Goal: Book appointment/travel/reservation

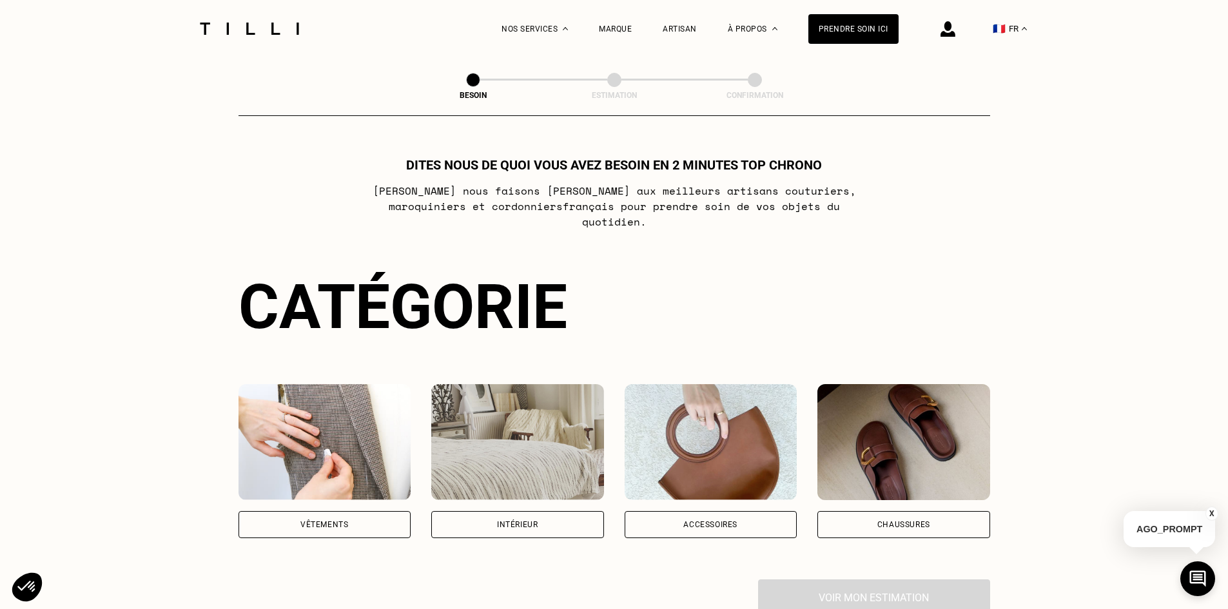
click at [343, 511] on div "Vêtements" at bounding box center [324, 524] width 173 height 27
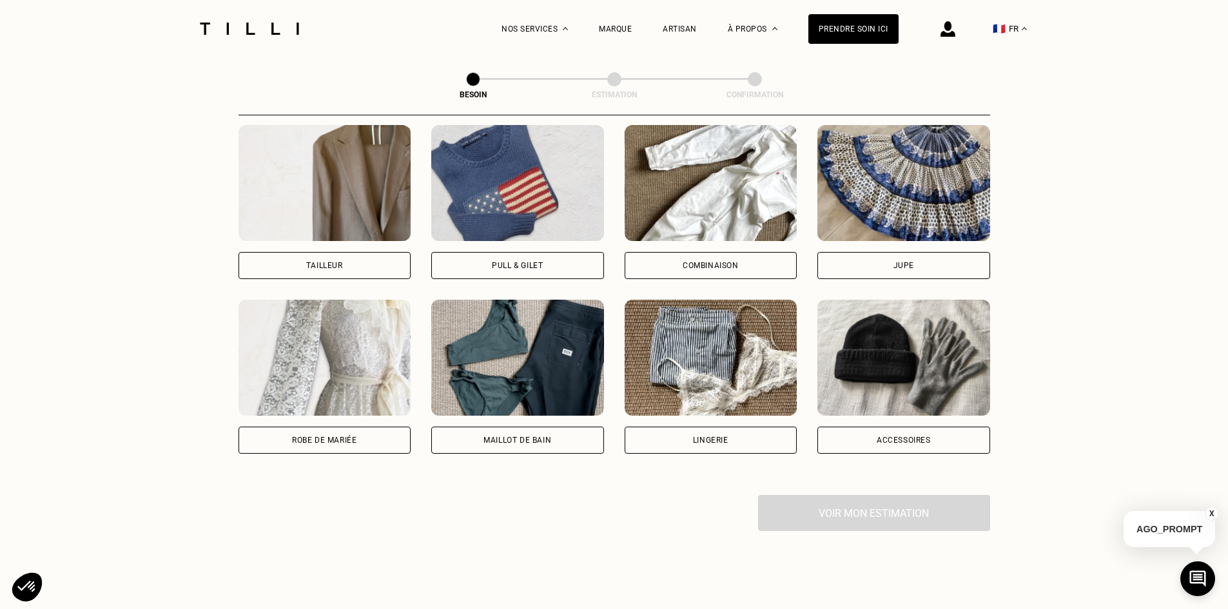
scroll to position [795, 0]
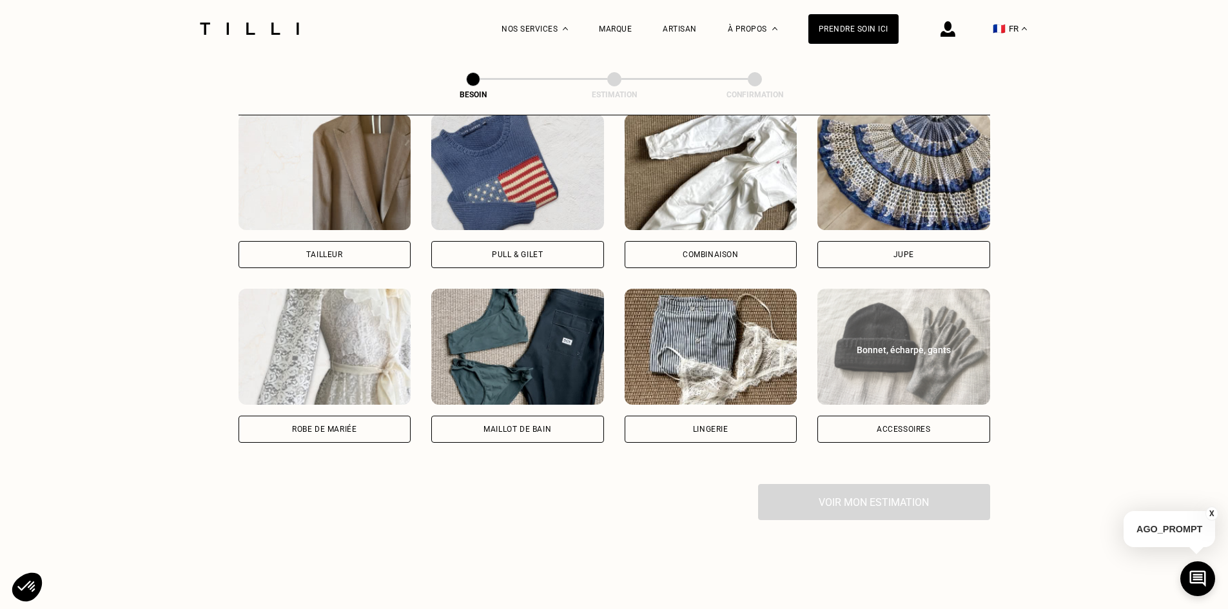
click at [912, 425] on div "Accessoires" at bounding box center [903, 429] width 54 height 8
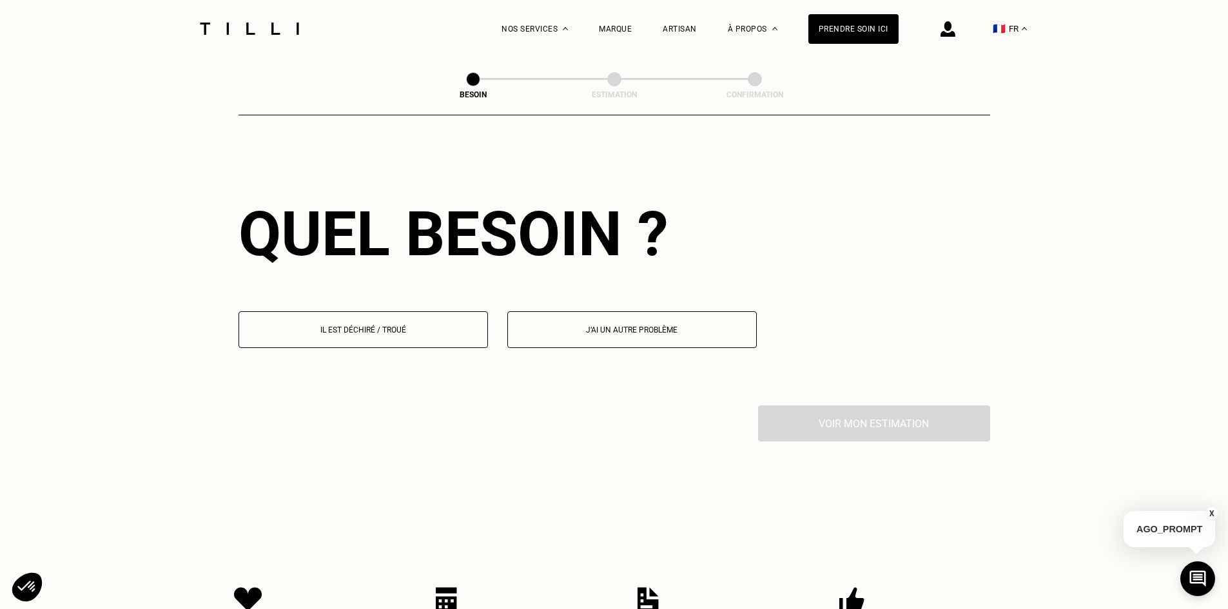
scroll to position [1123, 0]
click at [591, 329] on button "J‘ai un autre problème" at bounding box center [631, 329] width 249 height 37
select select "FR"
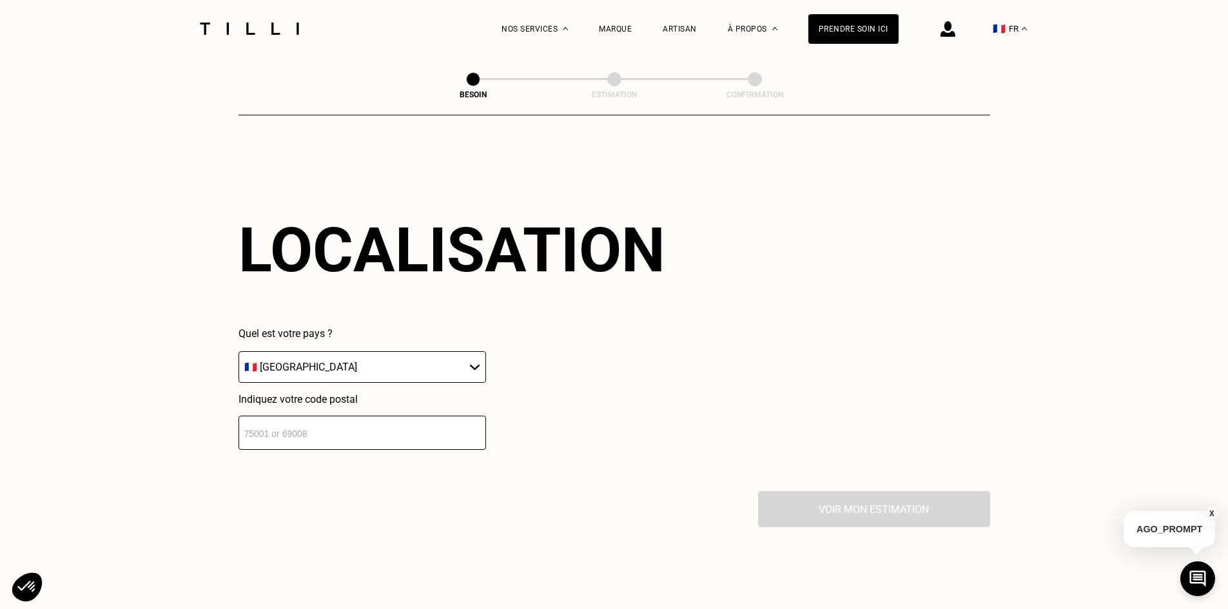
scroll to position [1373, 0]
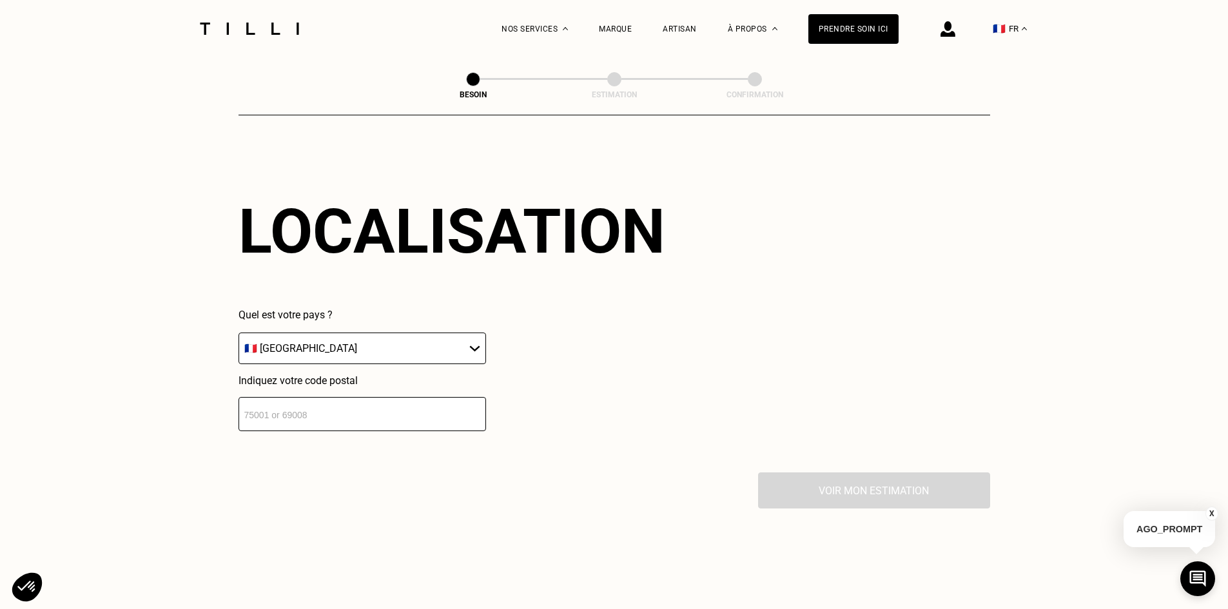
click at [361, 420] on input "number" at bounding box center [361, 414] width 247 height 34
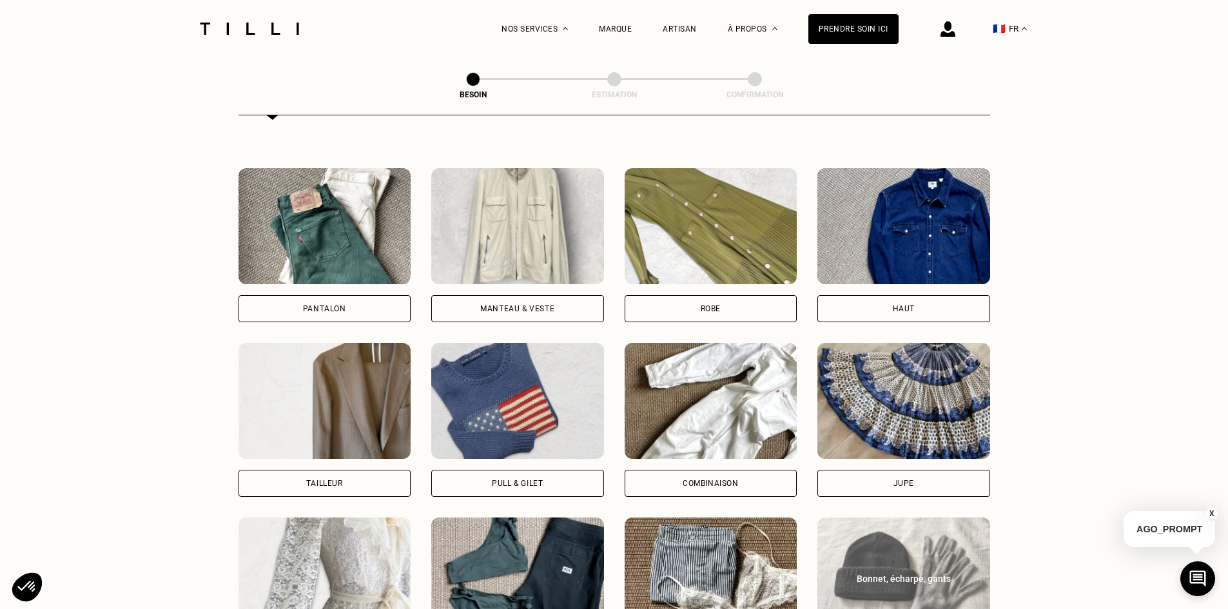
scroll to position [578, 0]
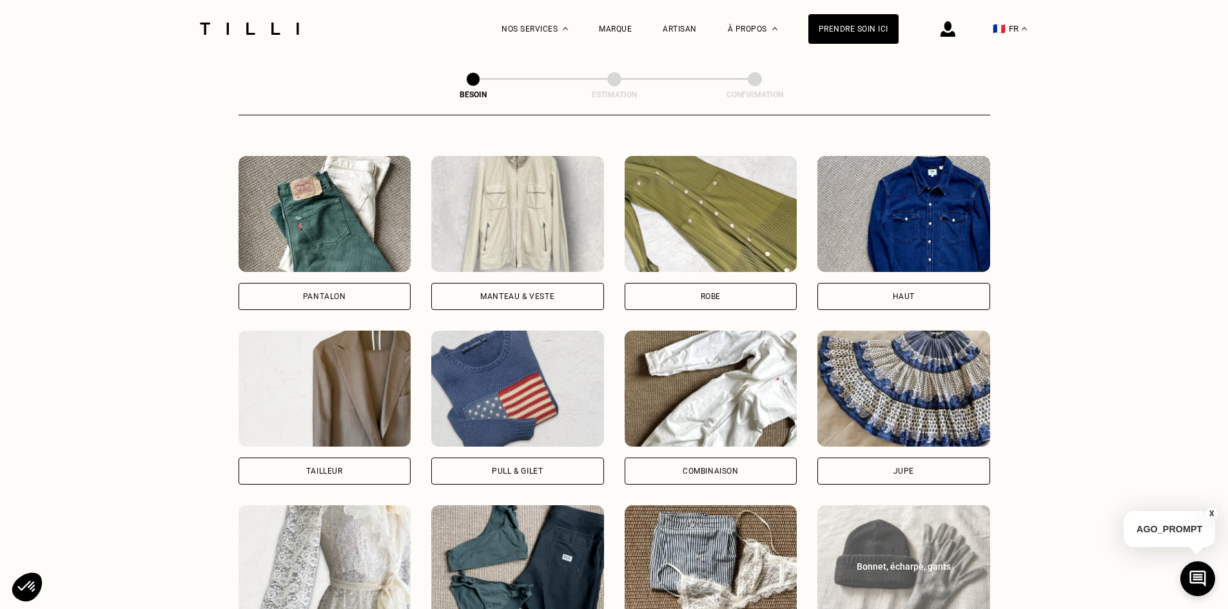
type input "92400"
click at [545, 458] on div "Pull & gilet" at bounding box center [517, 471] width 173 height 27
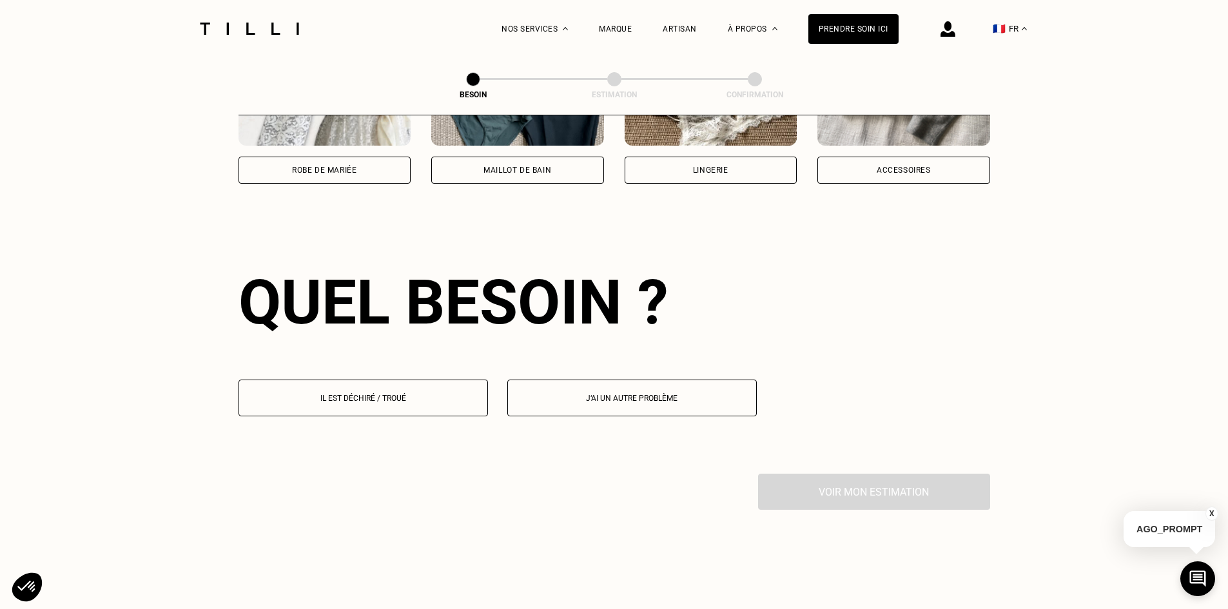
scroll to position [1123, 0]
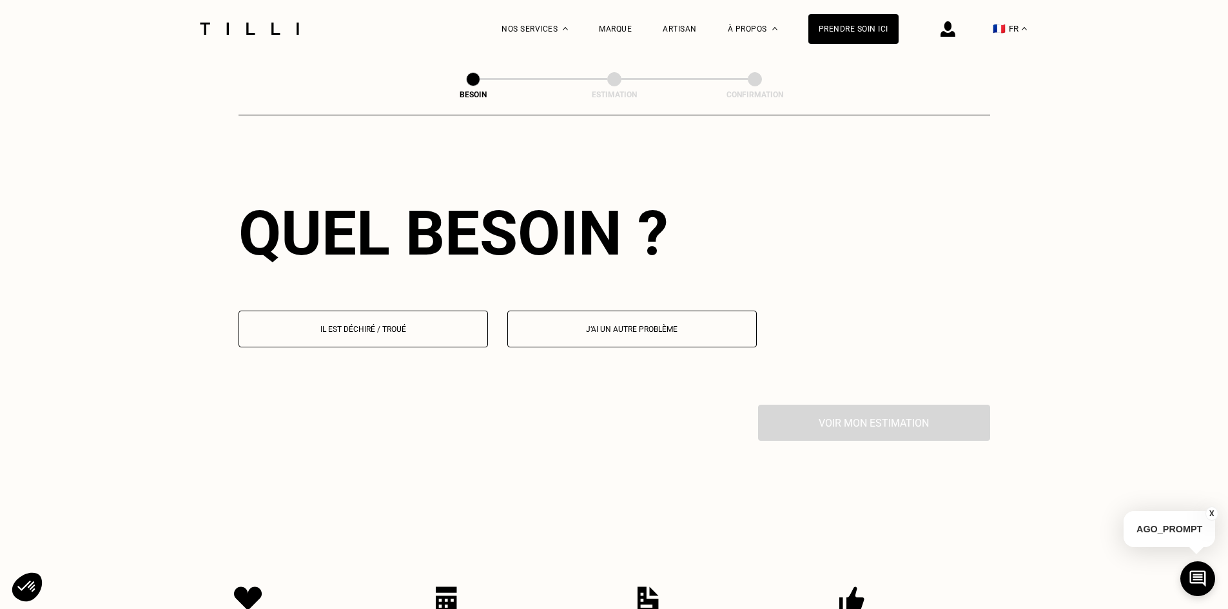
click at [619, 332] on button "J‘ai un autre problème" at bounding box center [631, 329] width 249 height 37
select select "FR"
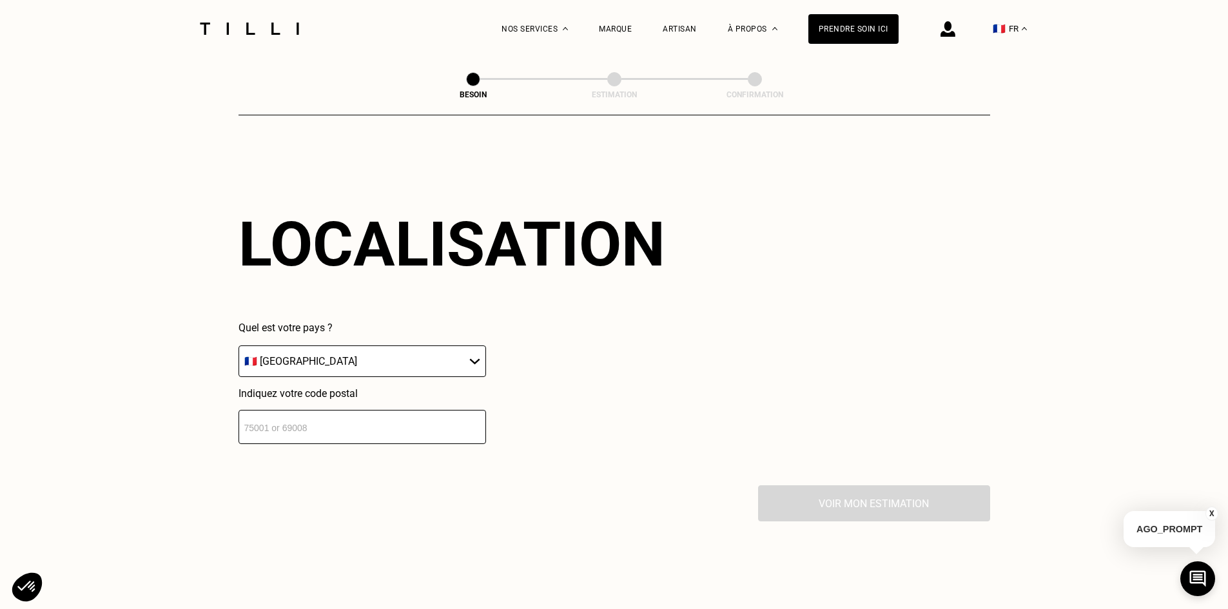
scroll to position [1373, 0]
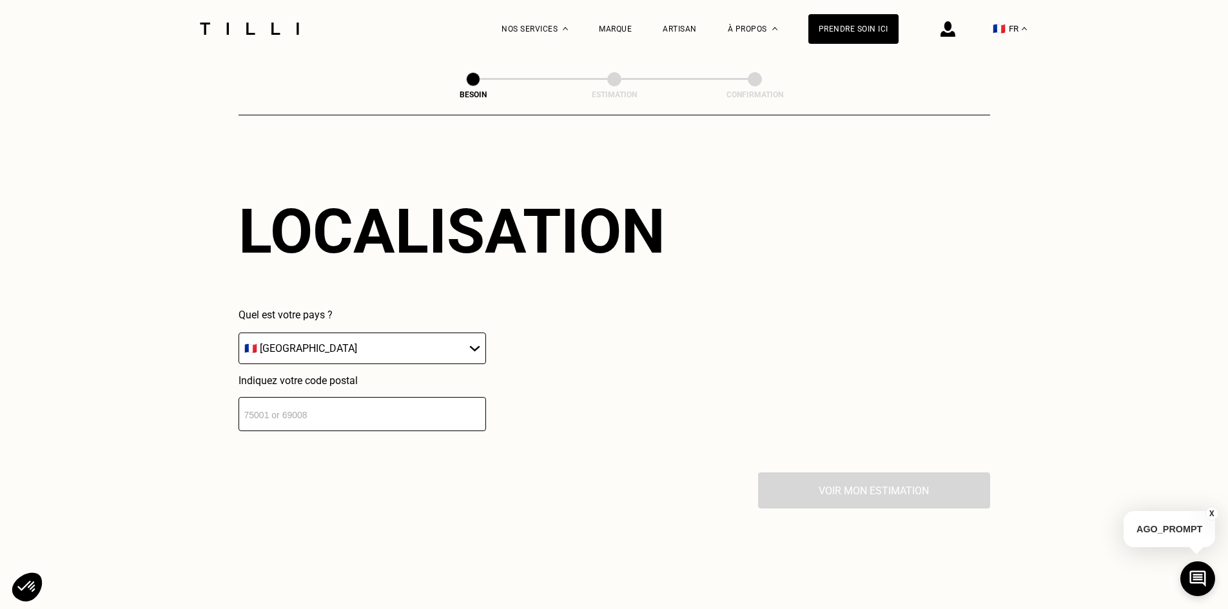
click at [346, 409] on input "number" at bounding box center [361, 414] width 247 height 34
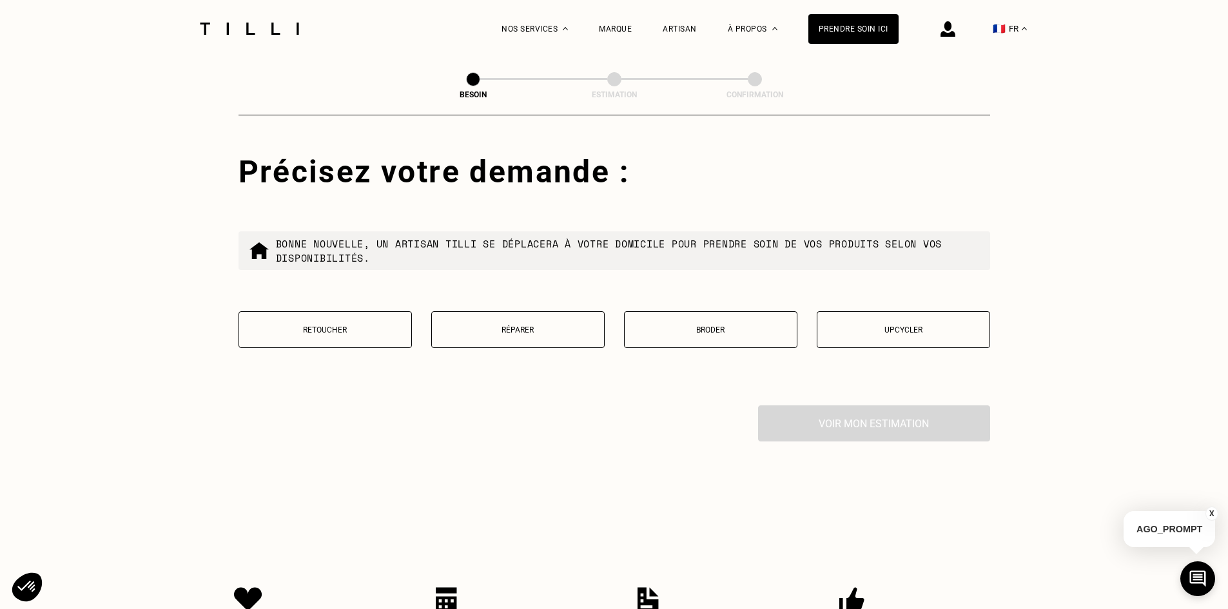
scroll to position [1694, 0]
type input "92400"
click at [345, 328] on button "Retoucher" at bounding box center [324, 328] width 173 height 37
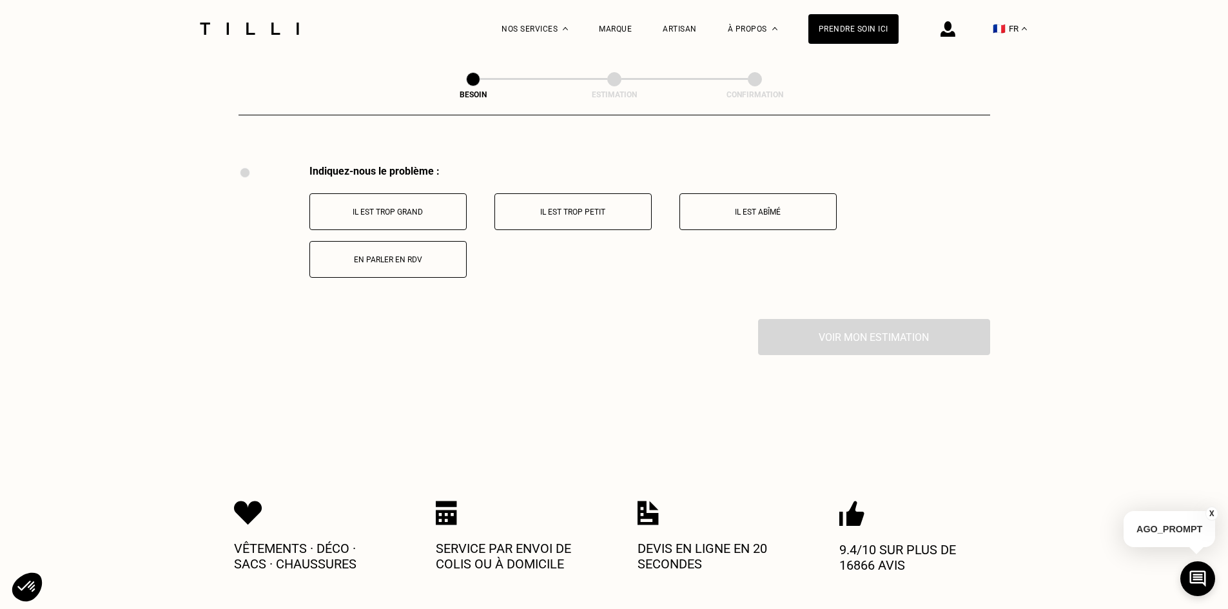
scroll to position [1946, 0]
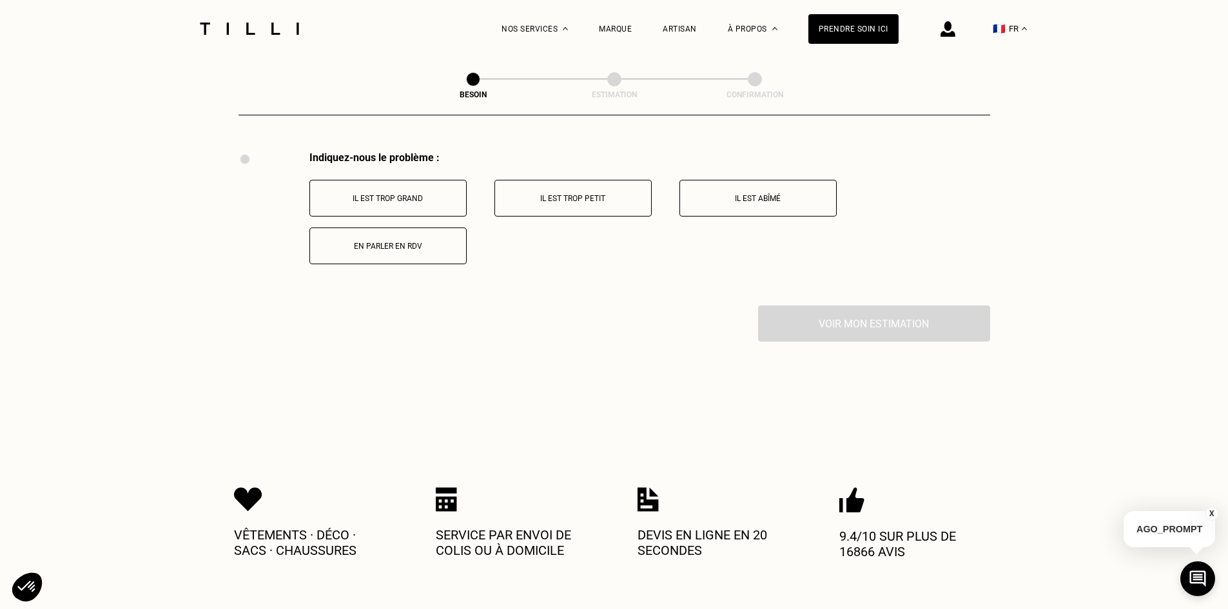
click at [406, 247] on button "En parler en RDV" at bounding box center [387, 245] width 157 height 37
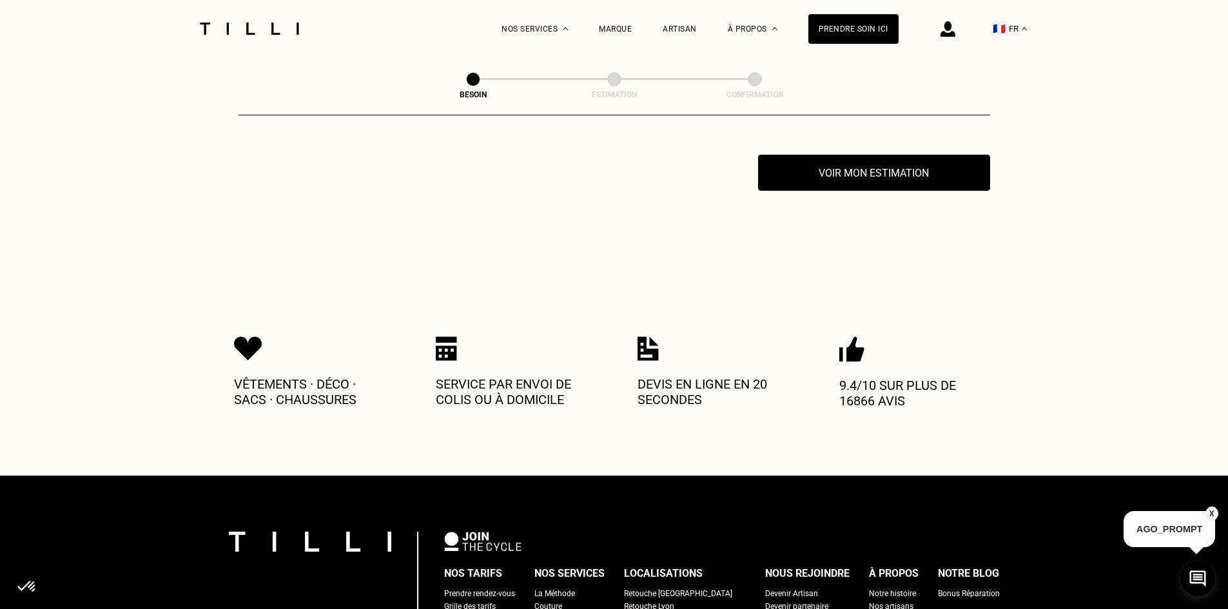
scroll to position [2100, 0]
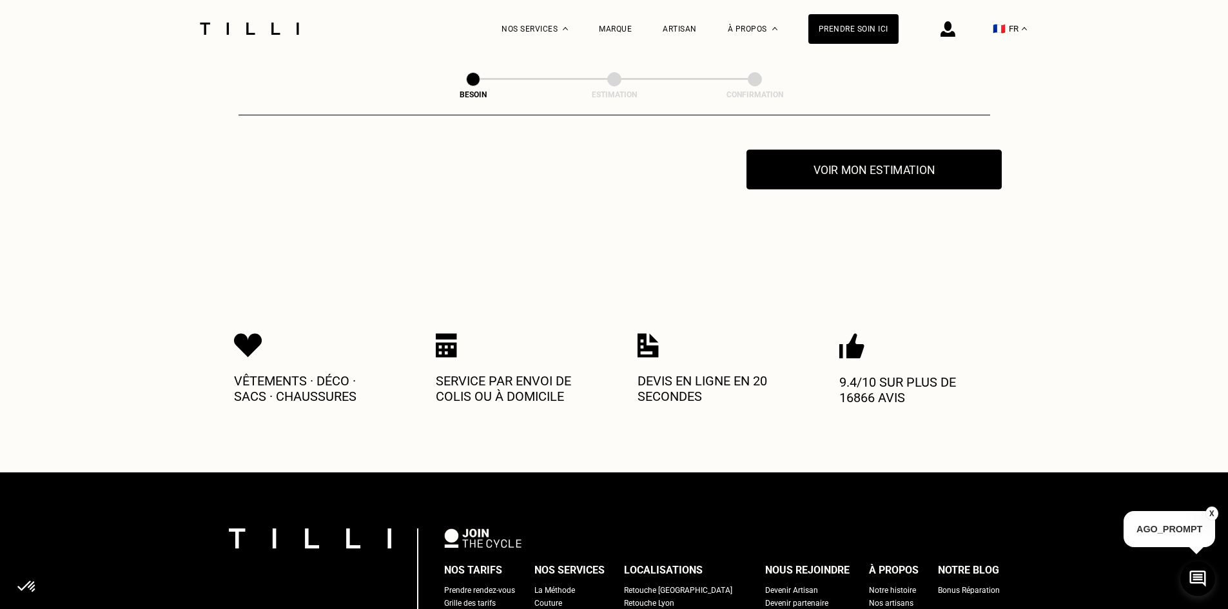
click at [869, 157] on button "Voir mon estimation" at bounding box center [873, 170] width 255 height 40
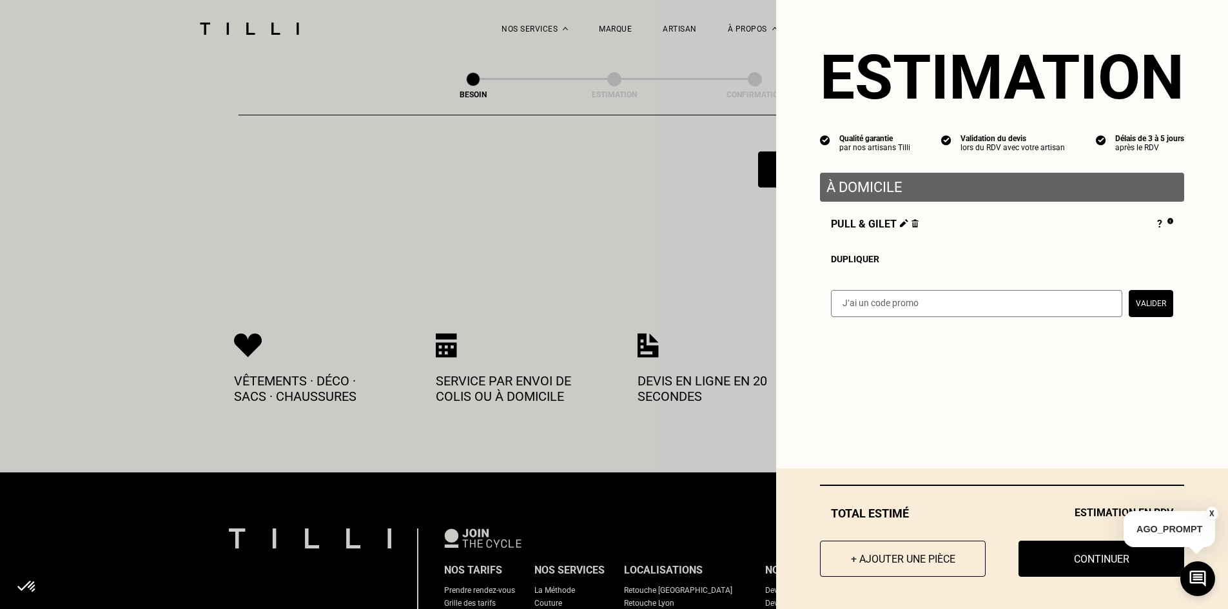
click at [1211, 512] on button "X" at bounding box center [1211, 514] width 13 height 14
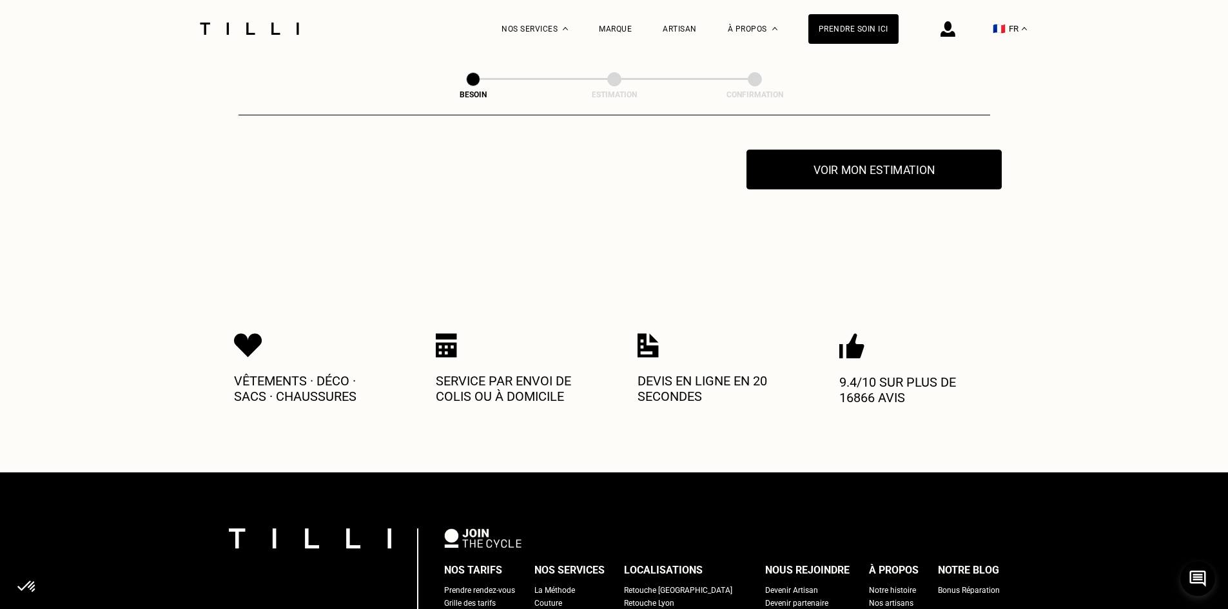
click at [903, 164] on button "Voir mon estimation" at bounding box center [873, 170] width 255 height 40
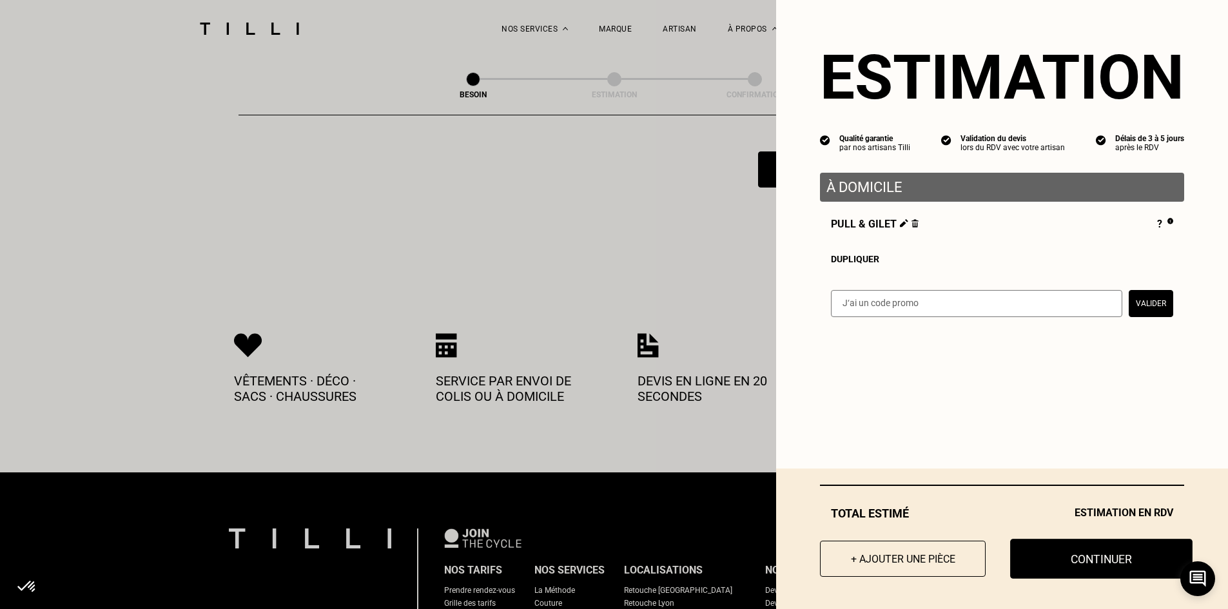
click at [1047, 560] on button "Continuer" at bounding box center [1101, 559] width 182 height 40
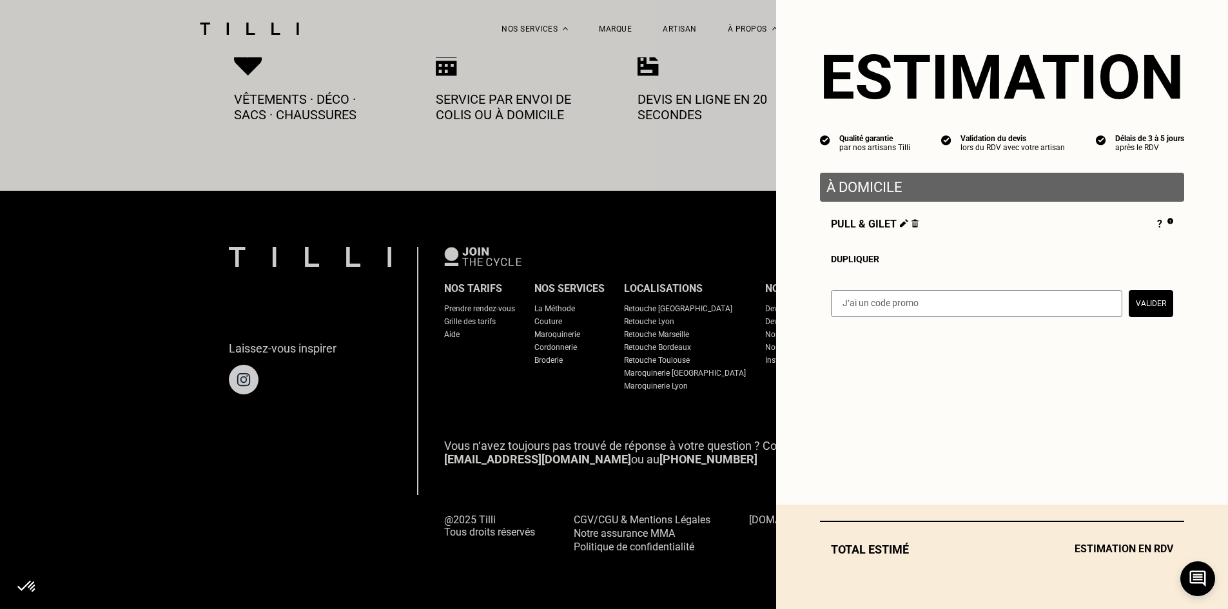
scroll to position [697, 0]
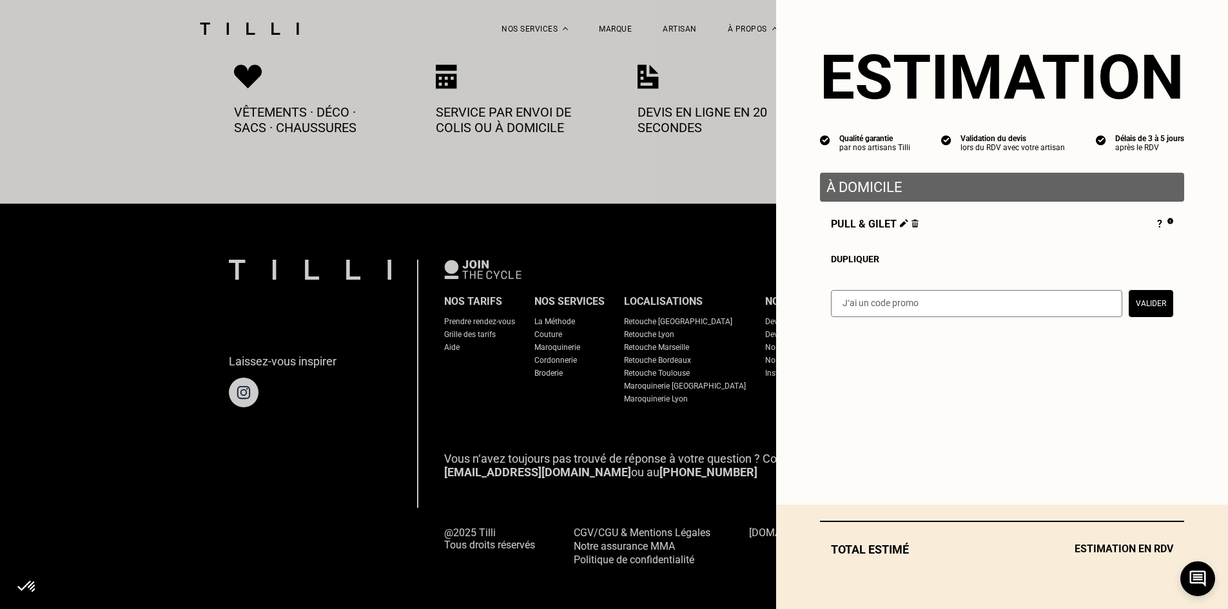
select select "FR"
